Goal: Ask a question

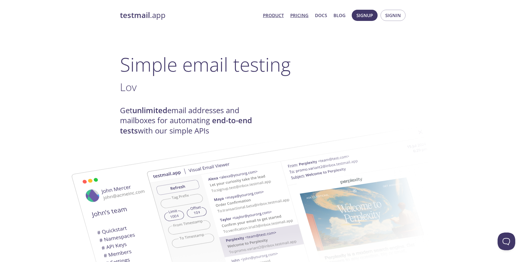
click at [298, 16] on link "Pricing" at bounding box center [299, 15] width 18 height 8
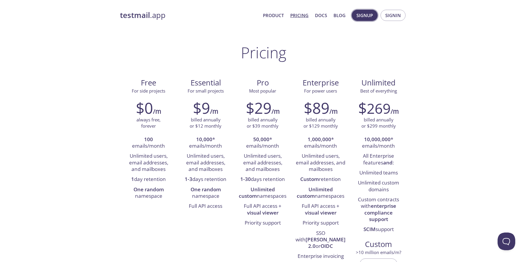
click at [363, 15] on span "Signup" at bounding box center [365, 15] width 16 height 8
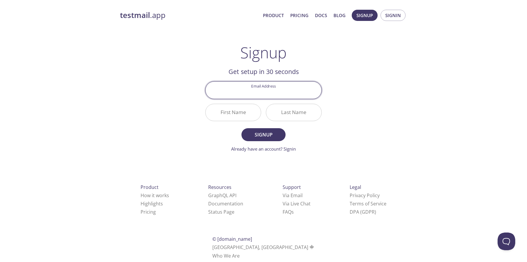
click at [275, 92] on input "Email Address" at bounding box center [264, 89] width 116 height 17
type input "[EMAIL_ADDRESS][DOMAIN_NAME]"
click at [235, 116] on input "First Name" at bounding box center [233, 112] width 55 height 17
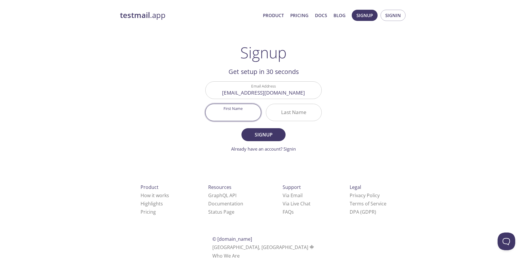
click at [239, 117] on input "First Name" at bounding box center [233, 112] width 55 height 17
type input "[PERSON_NAME]"
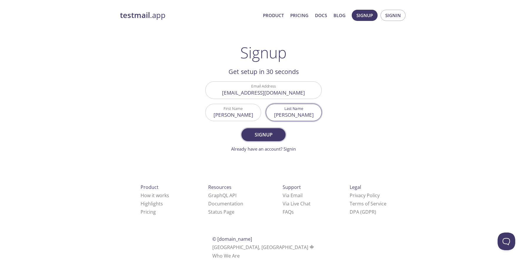
type input "[PERSON_NAME]"
click at [263, 136] on span "Signup" at bounding box center [263, 134] width 31 height 8
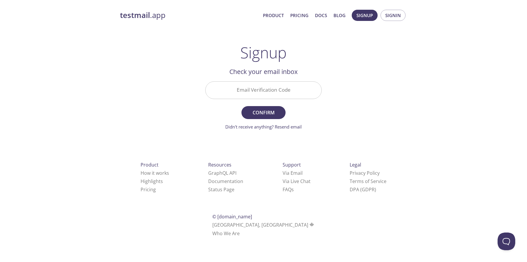
click at [262, 84] on input "Email Verification Code" at bounding box center [264, 89] width 116 height 17
paste input "MYMAY4J"
type input "MYMAY4J"
click at [242, 106] on button "Confirm" at bounding box center [264, 112] width 44 height 13
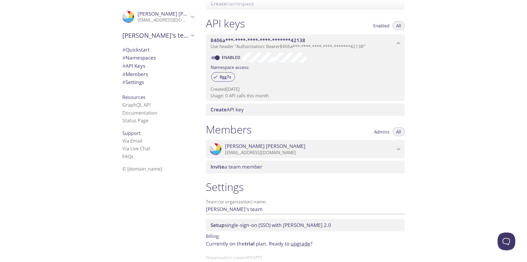
scroll to position [157, 0]
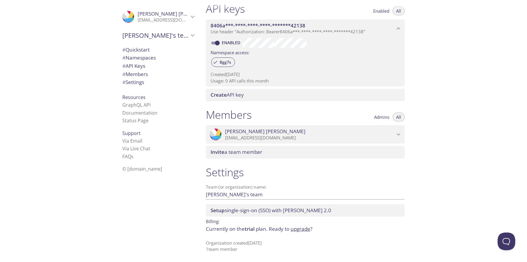
click at [306, 229] on link "upgrade" at bounding box center [301, 228] width 20 height 7
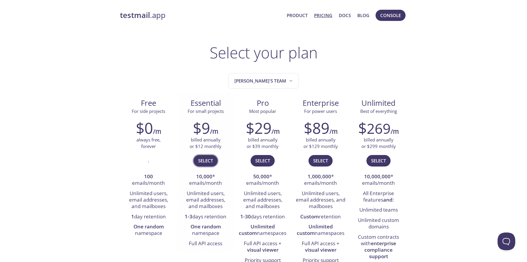
click at [204, 161] on span "Select" at bounding box center [205, 161] width 15 height 8
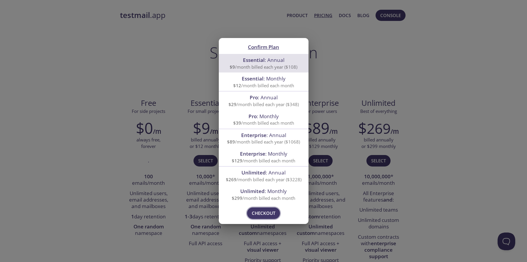
click at [261, 212] on span "Checkout" at bounding box center [264, 213] width 24 height 8
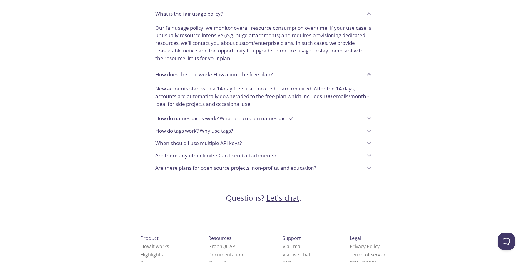
scroll to position [477, 0]
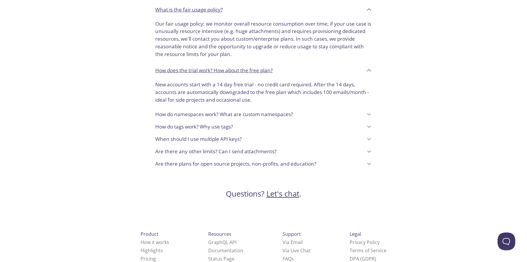
click at [292, 160] on p "Are there plans for open source projects, non-profits, and education?" at bounding box center [235, 164] width 161 height 8
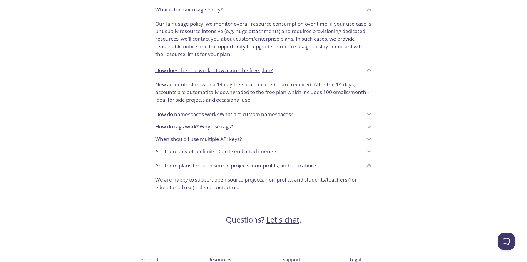
click at [227, 184] on link "contact us" at bounding box center [226, 187] width 24 height 7
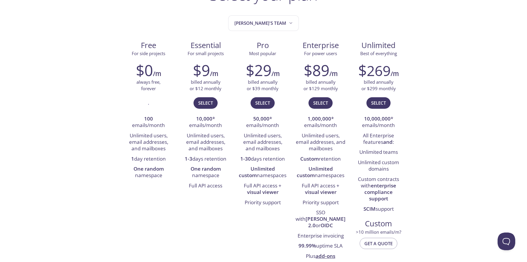
scroll to position [0, 0]
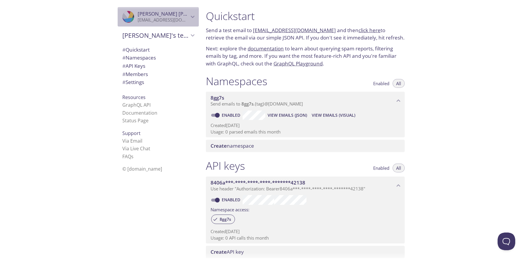
click at [188, 19] on p "[EMAIL_ADDRESS][DOMAIN_NAME]" at bounding box center [163, 20] width 51 height 6
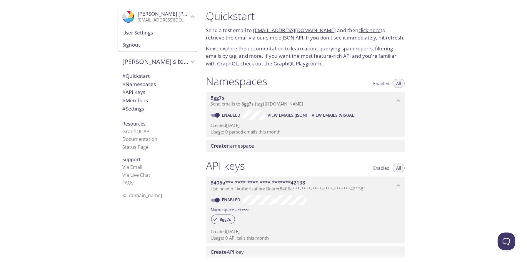
click at [147, 35] on span "User Settings" at bounding box center [158, 33] width 72 height 8
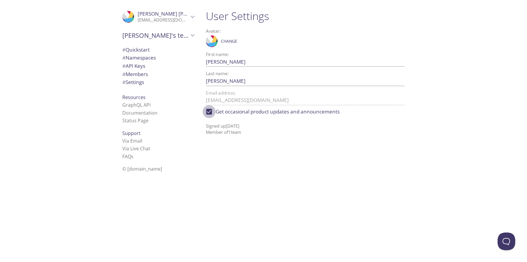
click at [210, 112] on input "Get occasional product updates and announcements" at bounding box center [209, 111] width 13 height 13
checkbox input "false"
click at [510, 242] on button "Open Beacon popover" at bounding box center [506, 240] width 18 height 18
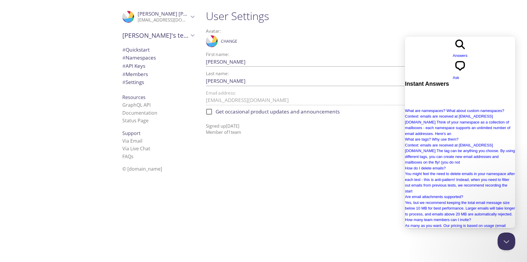
scroll to position [82, 0]
type input "student free with github student"
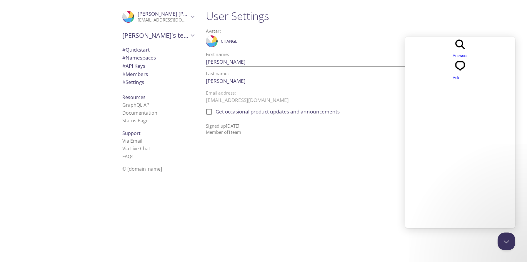
scroll to position [0, 0]
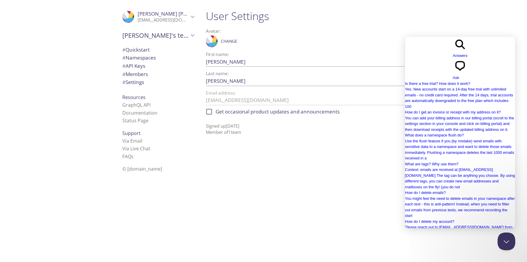
click at [457, 258] on input "student free with github student" at bounding box center [431, 262] width 52 height 8
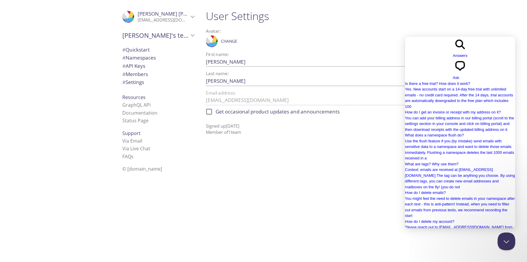
click at [125, 146] on link "Via Live Chat" at bounding box center [136, 148] width 28 height 6
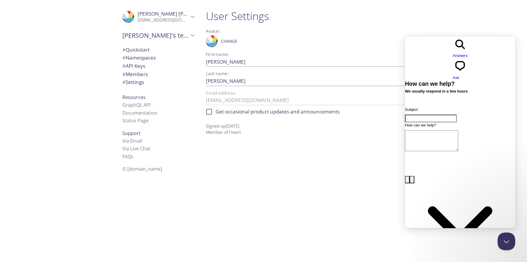
click at [439, 114] on input "Subject" at bounding box center [431, 118] width 52 height 8
type input "h"
type input "get free plan because of student"
type textarea "i have active github student plan so i want to get this free"
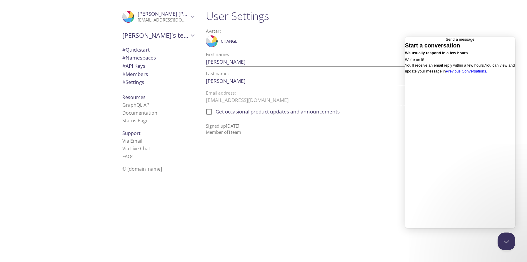
click at [450, 73] on link "Previous Conversations ." at bounding box center [466, 71] width 41 height 4
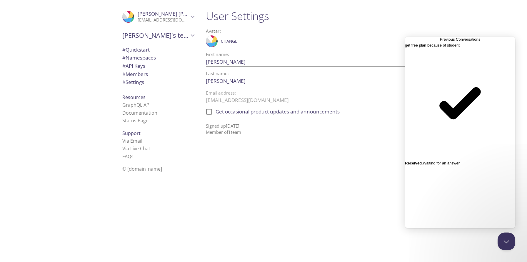
click at [436, 66] on link "get free plan because of student checkmark Received . Waiting for an answer" at bounding box center [460, 104] width 110 height 124
